Goal: Find specific page/section: Find specific page/section

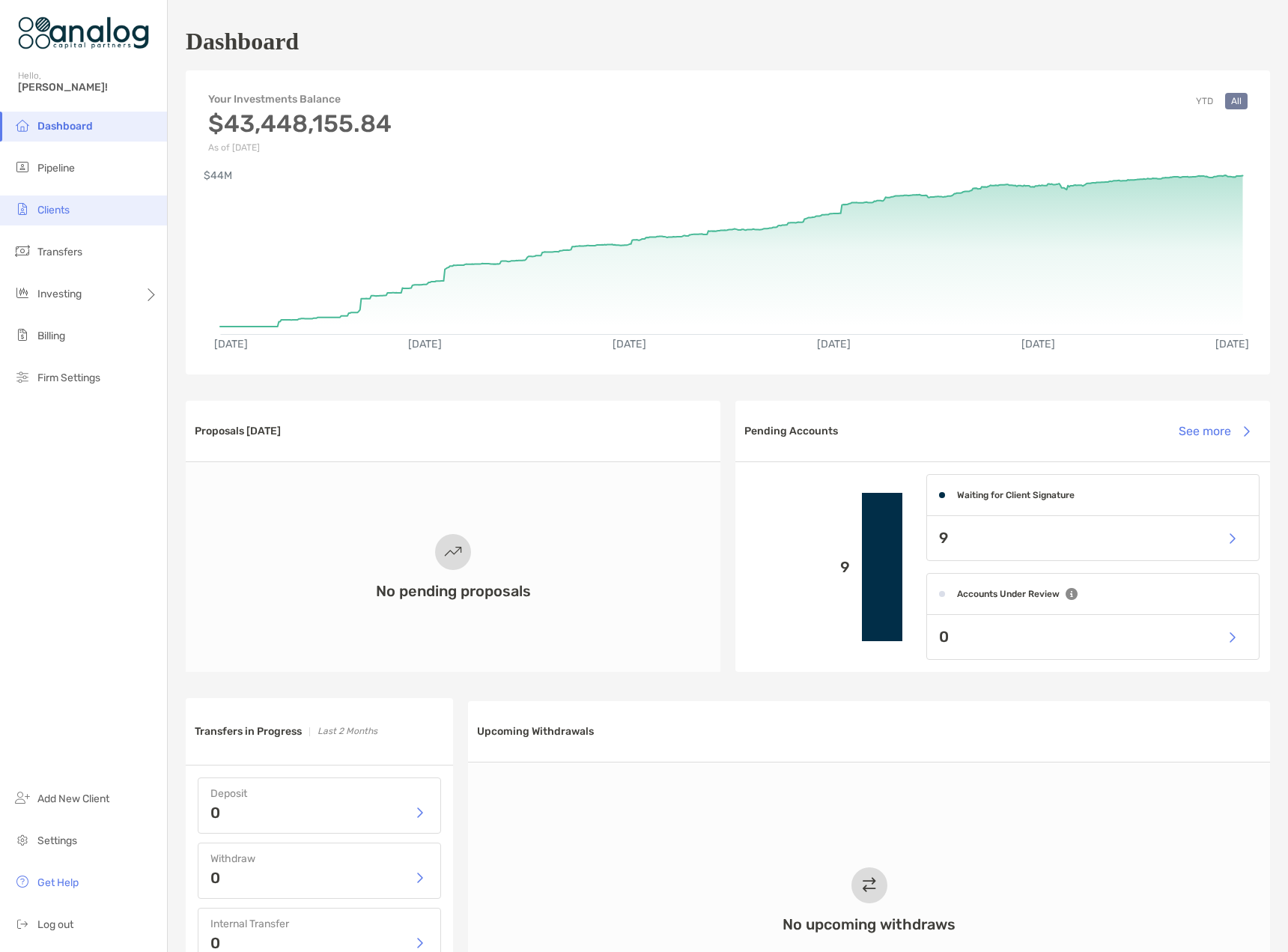
click at [62, 207] on span "Clients" at bounding box center [53, 209] width 32 height 12
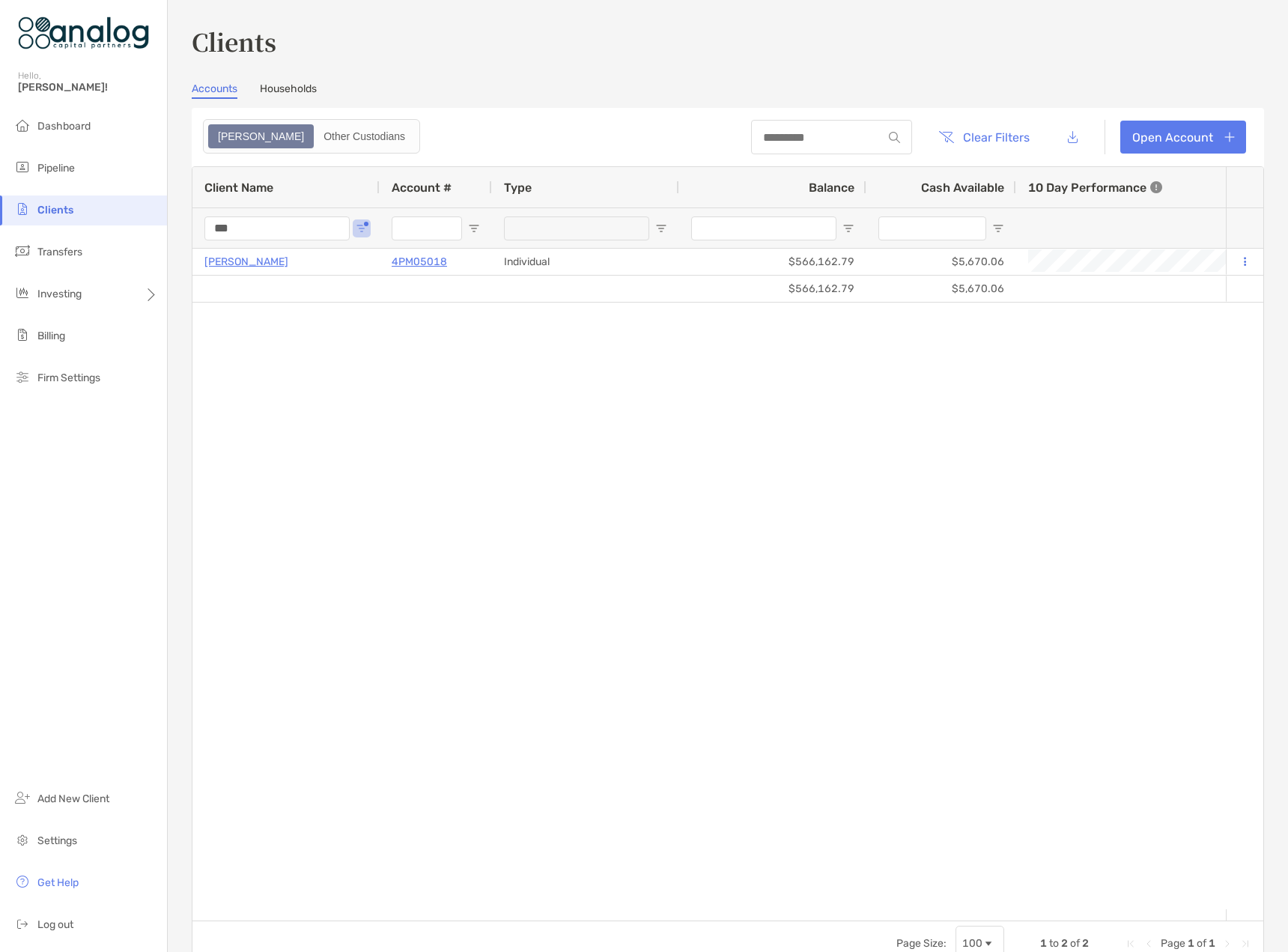
click at [226, 225] on input "***" at bounding box center [276, 228] width 145 height 24
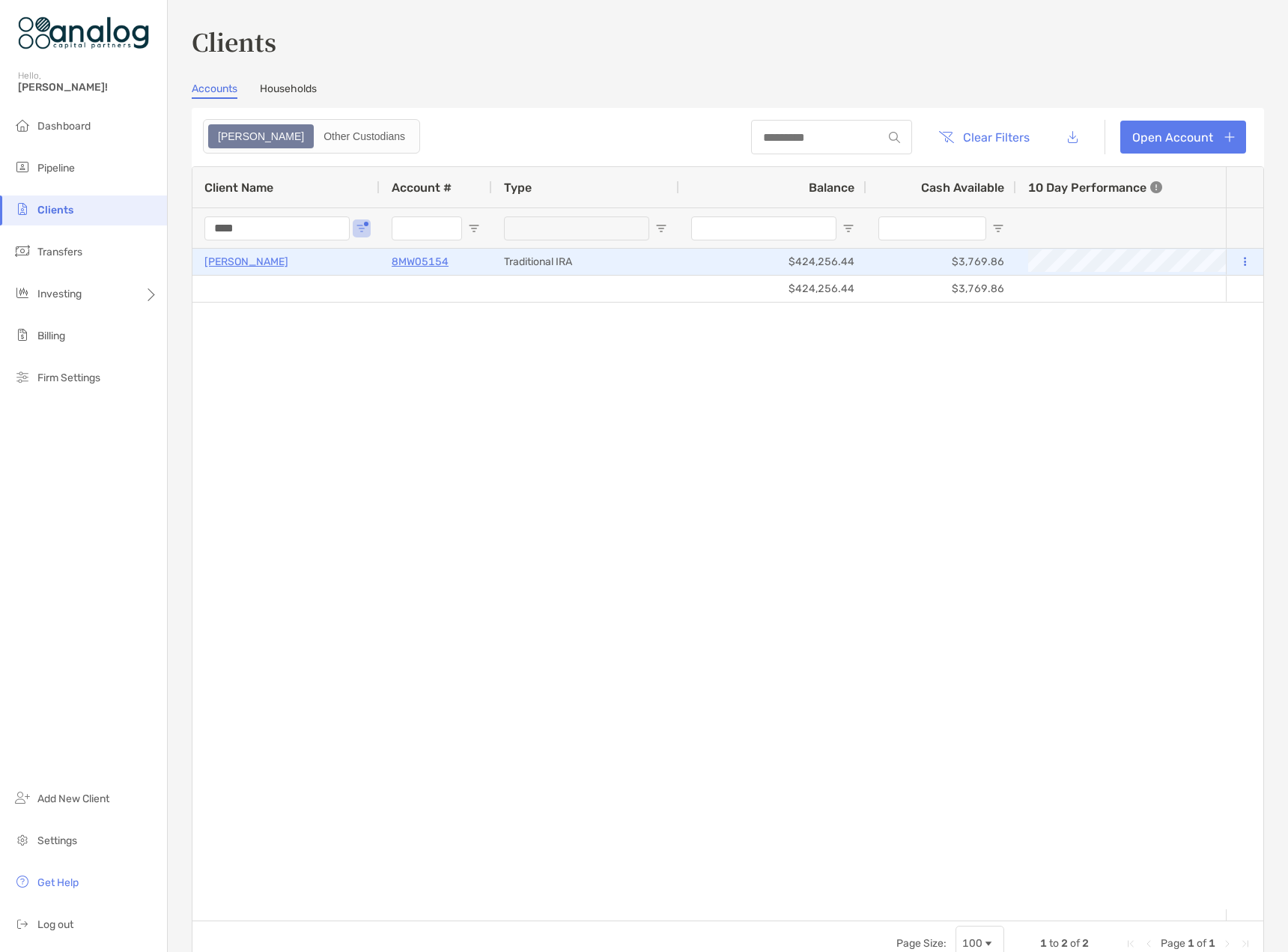
type input "****"
click at [246, 260] on p "Suryansh Purwar" at bounding box center [246, 261] width 84 height 19
